Goal: Information Seeking & Learning: Learn about a topic

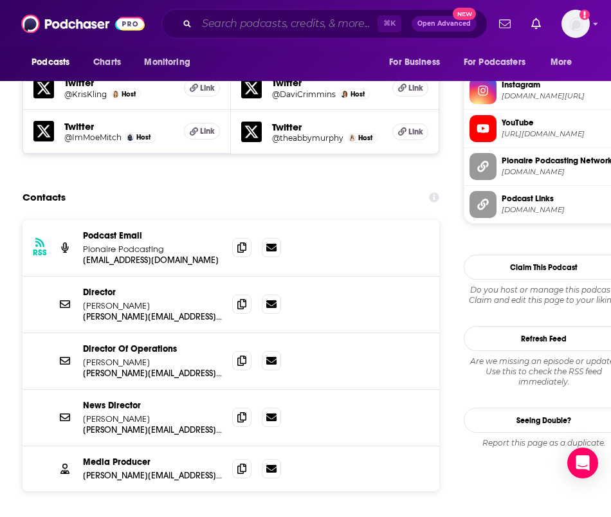
click at [305, 24] on input "Search podcasts, credits, & more..." at bounding box center [287, 24] width 181 height 21
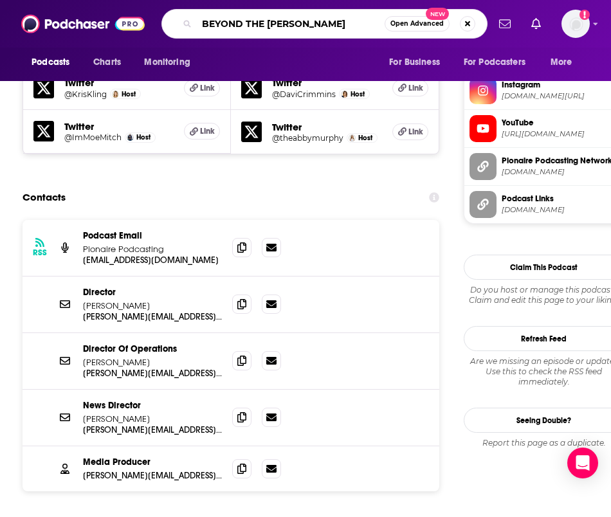
type input "BEYOND THE SHIELD"
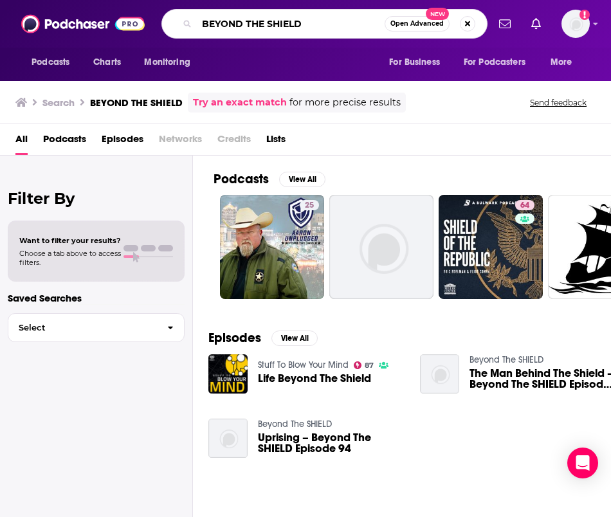
drag, startPoint x: 327, startPoint y: 19, endPoint x: 246, endPoint y: -10, distance: 85.9
click at [246, 0] on html "Podcasts Charts Monitoring BEYOND THE SHIELD Open Advanced New For Business For…" at bounding box center [305, 258] width 611 height 517
type input "she pivots"
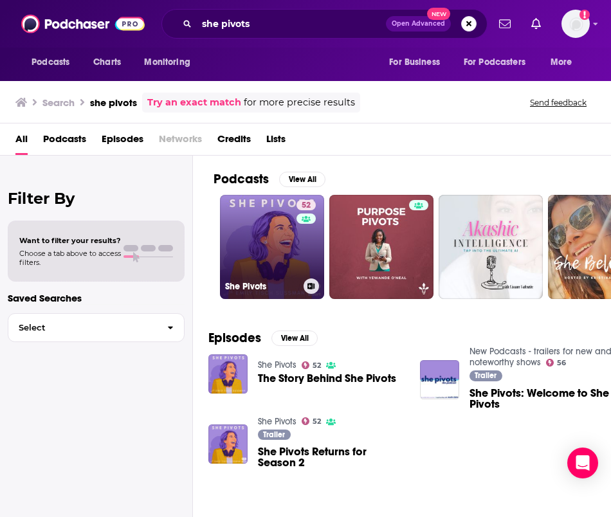
click at [265, 235] on link "52 She Pivots" at bounding box center [272, 247] width 104 height 104
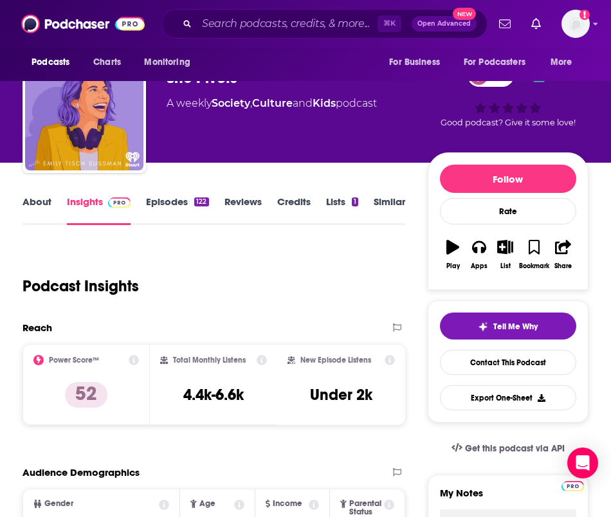
scroll to position [41, 0]
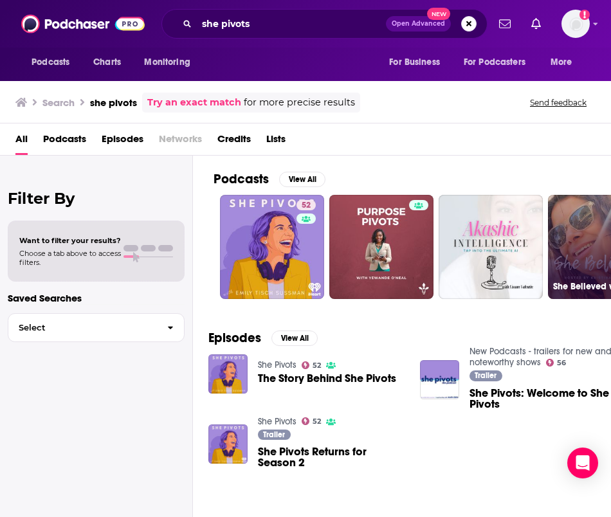
click at [262, 228] on link "52" at bounding box center [272, 247] width 104 height 104
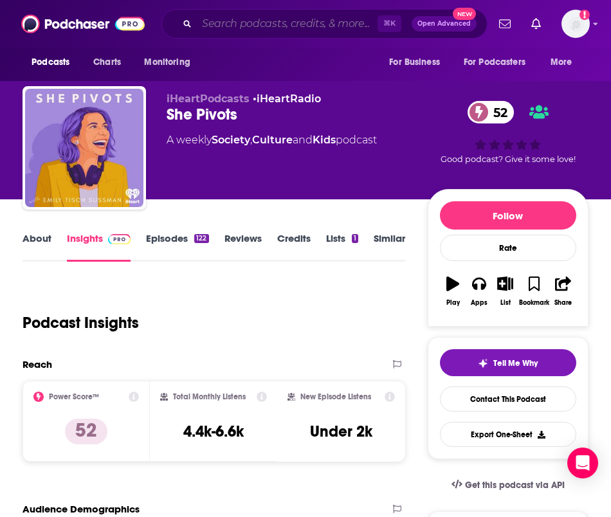
click at [243, 26] on input "Search podcasts, credits, & more..." at bounding box center [287, 24] width 181 height 21
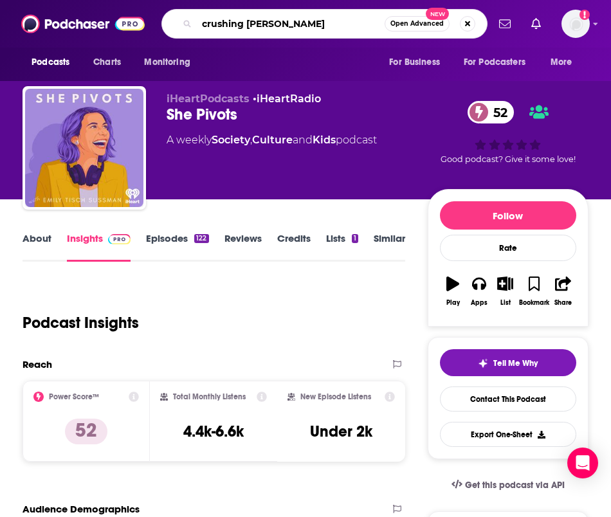
type input "crushing chaos"
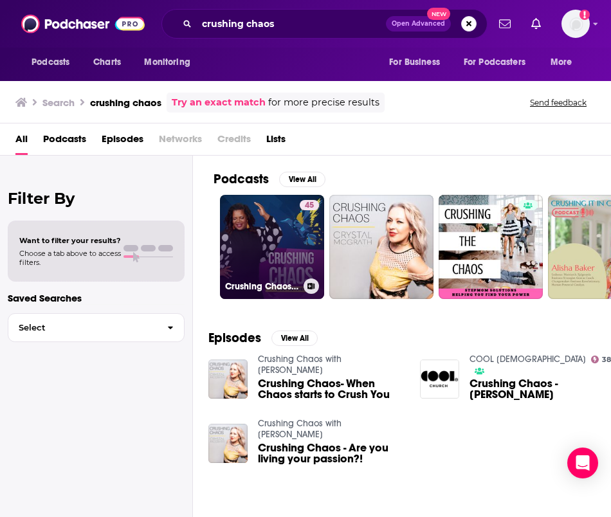
click at [282, 261] on link "45 Crushing Chaos with Law Firm Mentor" at bounding box center [272, 247] width 104 height 104
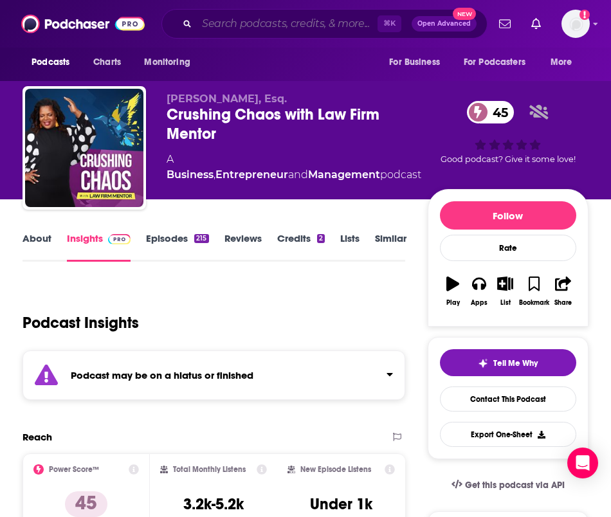
click at [280, 28] on input "Search podcasts, credits, & more..." at bounding box center [287, 24] width 181 height 21
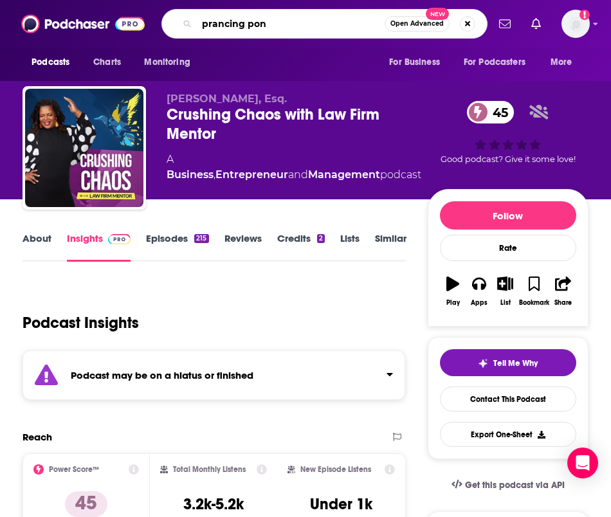
type input "prancing pony"
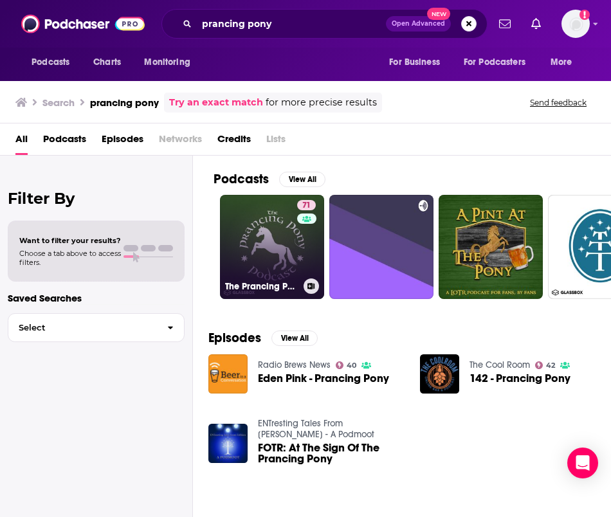
click at [265, 264] on link "71 The Prancing Pony Podcast" at bounding box center [272, 247] width 104 height 104
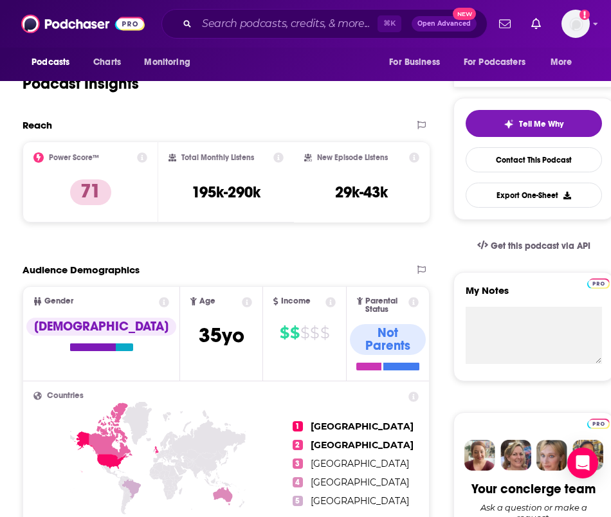
scroll to position [240, 0]
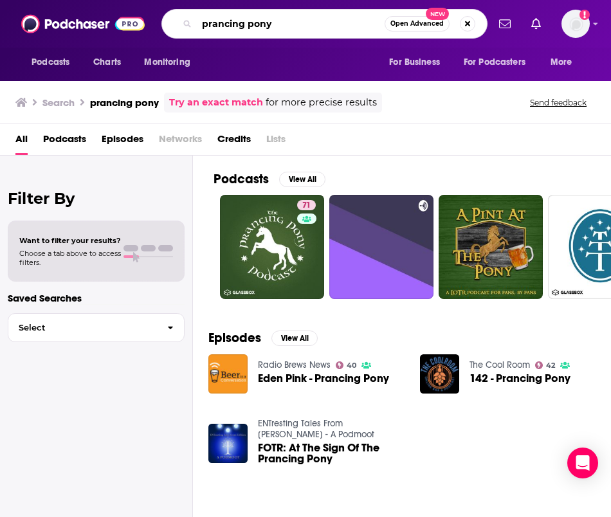
drag, startPoint x: 277, startPoint y: 26, endPoint x: 178, endPoint y: 1, distance: 102.2
click at [178, 1] on div "Podcasts Charts Monitoring prancing pony Open Advanced New For Business For Pod…" at bounding box center [305, 24] width 611 height 48
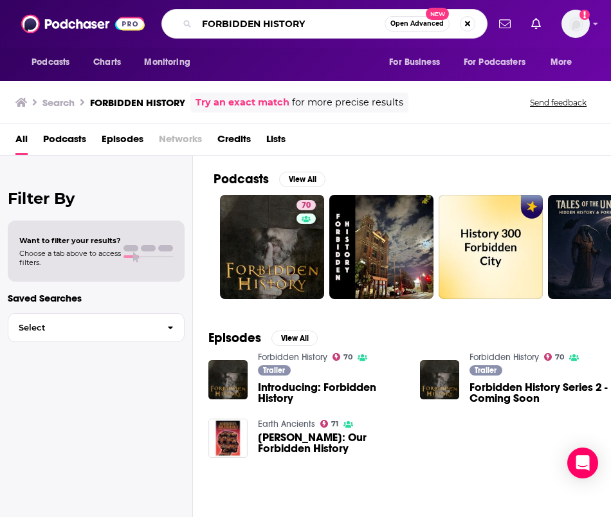
drag, startPoint x: 315, startPoint y: 24, endPoint x: 198, endPoint y: -22, distance: 125.9
click at [198, 0] on html "Podcasts Charts Monitoring FORBIDDEN HISTORY Open Advanced New For Business For…" at bounding box center [305, 258] width 611 height 517
type input "THE BEGINNER'S GARDEN"
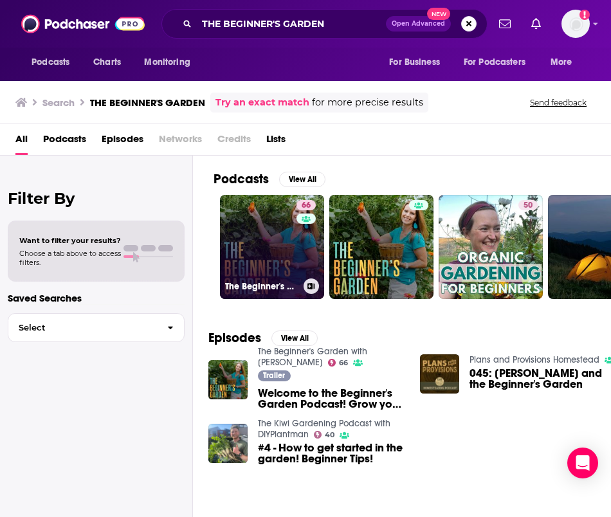
click at [288, 245] on link "66 The Beginner's Garden with [PERSON_NAME]" at bounding box center [272, 247] width 104 height 104
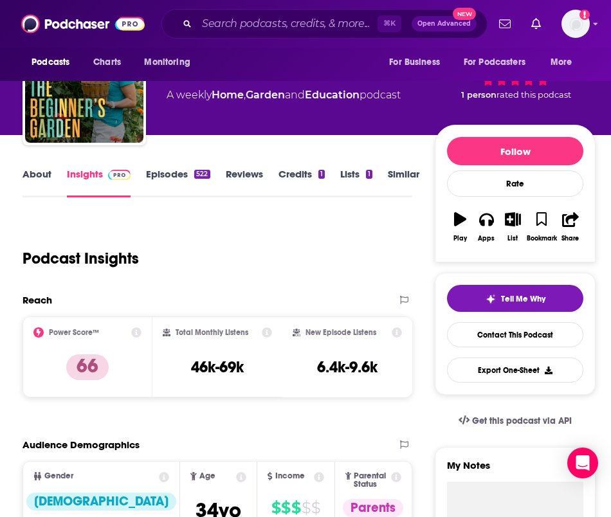
scroll to position [57, 0]
